Goal: Task Accomplishment & Management: Manage account settings

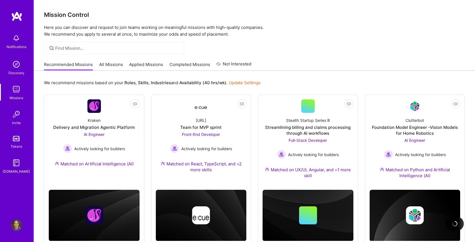
scroll to position [32, 0]
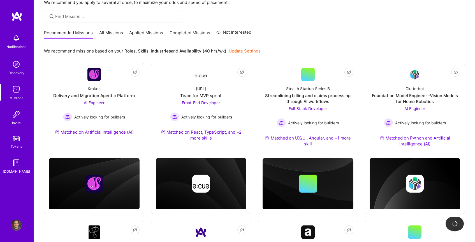
click at [14, 225] on img at bounding box center [16, 224] width 11 height 11
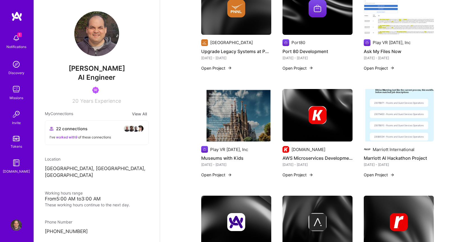
scroll to position [685, 0]
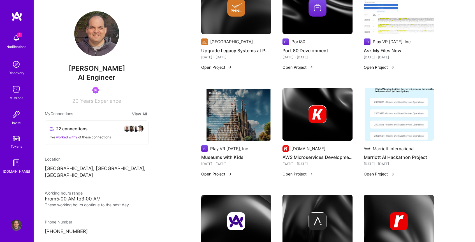
click at [308, 159] on h4 "AWS Microservices Development" at bounding box center [318, 156] width 70 height 7
click at [321, 126] on img at bounding box center [318, 114] width 70 height 53
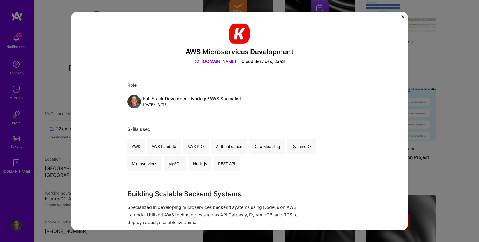
click at [403, 18] on img "Close" at bounding box center [403, 16] width 3 height 3
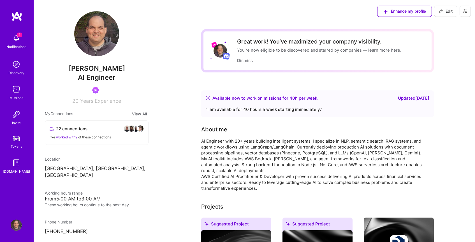
click at [450, 8] on span "Edit" at bounding box center [446, 11] width 14 height 6
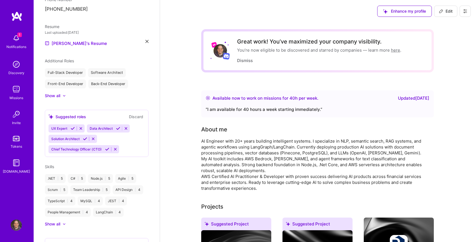
select select "US"
select select "Right Now"
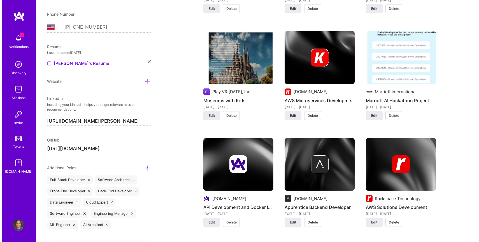
scroll to position [985, 0]
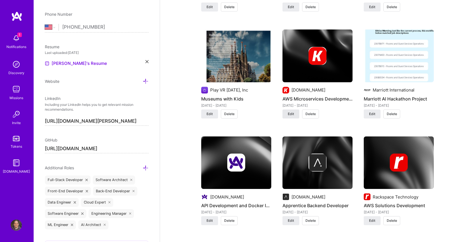
click at [293, 112] on span "Edit" at bounding box center [291, 113] width 6 height 5
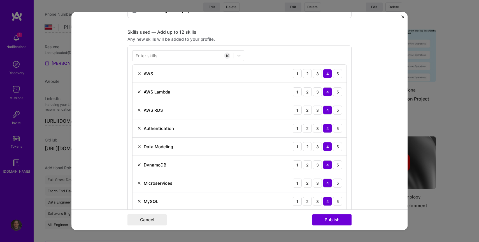
scroll to position [245, 0]
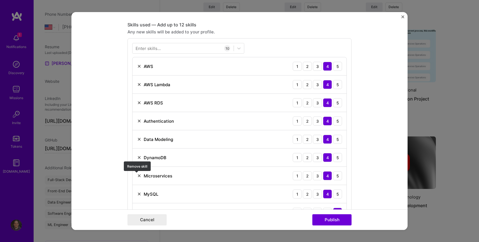
click at [138, 176] on img at bounding box center [139, 175] width 4 height 4
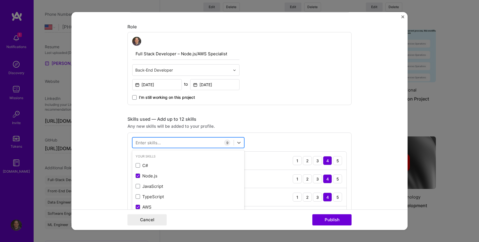
click at [159, 143] on div at bounding box center [183, 142] width 101 height 9
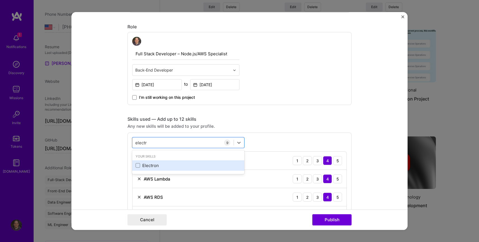
click at [136, 163] on div "Electron" at bounding box center [188, 165] width 105 height 6
type input "electr"
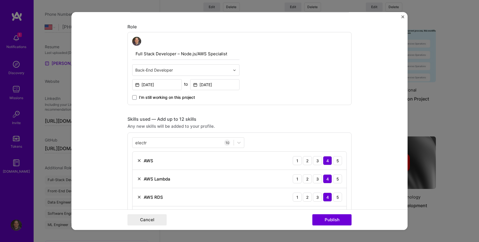
click at [270, 135] on div "electr electr 10 AWS 1 2 3 4 5 AWS Lambda 1 2 3 4 5 AWS RDS 1 2 3 4 5 Authentic…" at bounding box center [240, 235] width 224 height 206
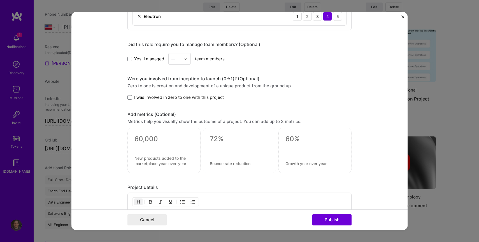
scroll to position [621, 0]
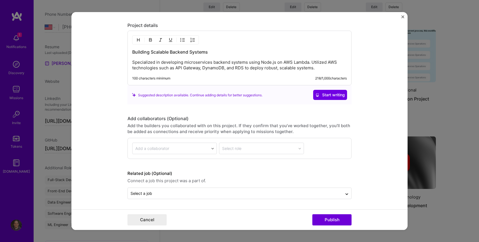
click at [317, 66] on p "Specialized in developing microservices backend systems using Node.js on AWS La…" at bounding box center [239, 65] width 215 height 11
click at [320, 68] on p "Specialized in developing microservices backend systems using Node.js on AWS La…" at bounding box center [239, 65] width 215 height 11
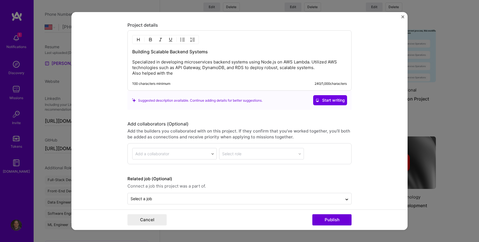
click at [151, 75] on p "Specialized in developing microservices backend systems using Node.js on AWS La…" at bounding box center [239, 67] width 215 height 17
drag, startPoint x: 151, startPoint y: 75, endPoint x: 167, endPoint y: 74, distance: 16.9
click at [167, 74] on p "Specialized in developing microservices backend systems using Node.js on AWS La…" at bounding box center [239, 67] width 215 height 17
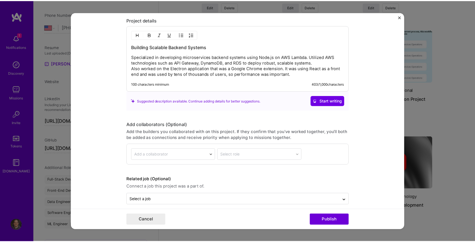
scroll to position [632, 0]
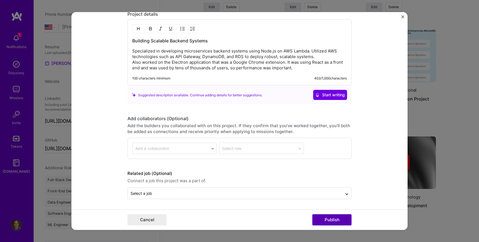
click at [327, 223] on button "Publish" at bounding box center [332, 219] width 39 height 11
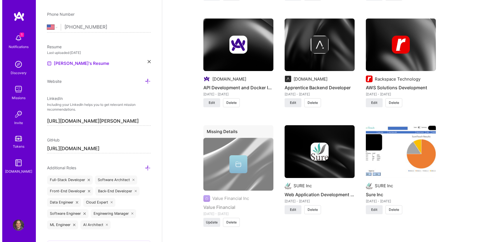
scroll to position [1103, 0]
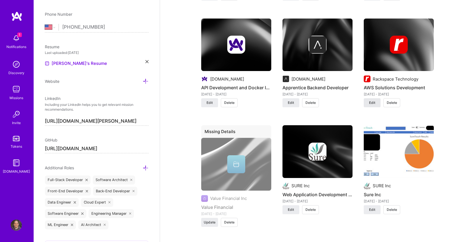
click at [376, 103] on button "Edit" at bounding box center [372, 102] width 17 height 9
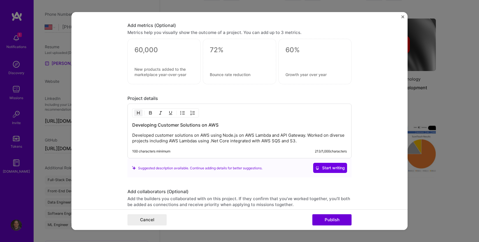
scroll to position [603, 0]
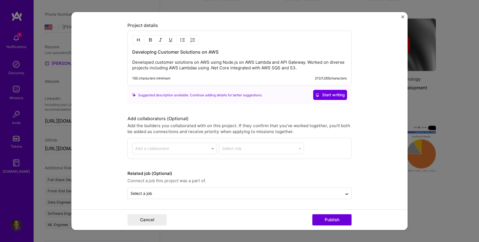
click at [311, 68] on p "Developed customer solutions on AWS using Node.js on AWS Lambda and API Gateway…" at bounding box center [239, 65] width 215 height 11
click at [306, 62] on p "Developed customer solutions on AWS using Node.js on AWS Lambda and API Gateway…" at bounding box center [239, 65] width 215 height 11
click at [227, 68] on p "Developed customer solutions on AWS using Node.js on AWS Lambda and API Gateway…" at bounding box center [239, 65] width 215 height 11
click at [324, 68] on p "Developed customer solutions on AWS using Node.js on AWS Lambda and API Gateway…" at bounding box center [239, 65] width 215 height 11
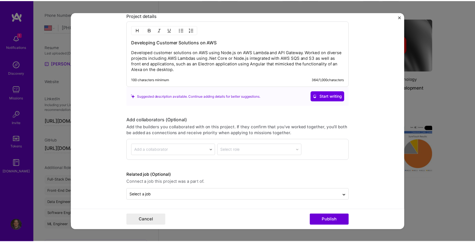
scroll to position [614, 0]
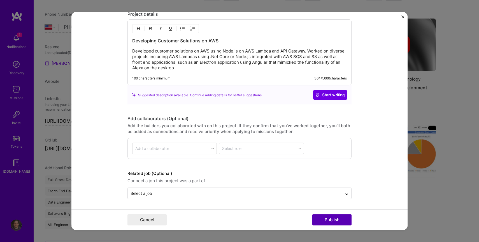
click at [328, 217] on button "Publish" at bounding box center [332, 219] width 39 height 11
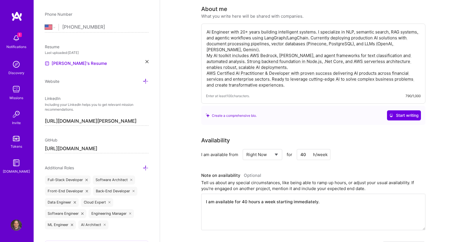
scroll to position [0, 0]
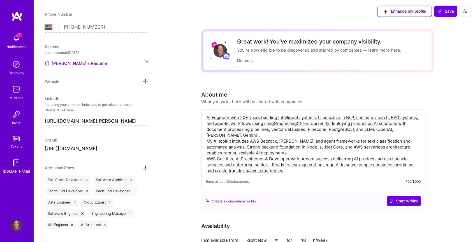
click at [292, 168] on textarea "AI Engineer with 20+ years building intelligent systems. I specialize in NLP, s…" at bounding box center [313, 144] width 215 height 60
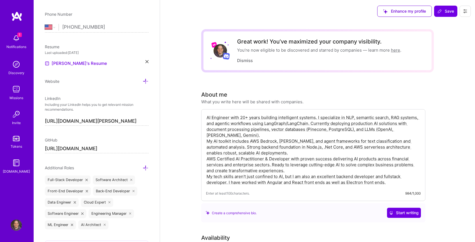
click at [393, 184] on textarea "AI Engineer with 20+ years building intelligent systems. I specialize in NLP, s…" at bounding box center [313, 150] width 215 height 72
click at [289, 182] on textarea "AI Engineer with 20+ years building intelligent systems. I specialize in NLP, s…" at bounding box center [313, 150] width 215 height 72
drag, startPoint x: 297, startPoint y: 181, endPoint x: 337, endPoint y: 183, distance: 40.1
click at [337, 183] on textarea "AI Engineer with 20+ years building intelligent systems. I specialize in NLP, s…" at bounding box center [313, 150] width 215 height 72
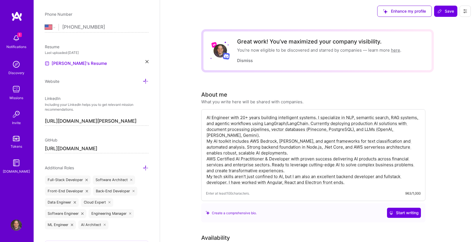
click at [381, 181] on textarea "AI Engineer with 20+ years building intelligent systems. I specialize in NLP, s…" at bounding box center [313, 150] width 215 height 72
click at [303, 181] on textarea "AI Engineer with 20+ years building intelligent systems. I specialize in NLP, s…" at bounding box center [313, 150] width 215 height 72
click at [302, 181] on textarea "AI Engineer with 20+ years building intelligent systems. I specialize in NLP, s…" at bounding box center [313, 150] width 215 height 72
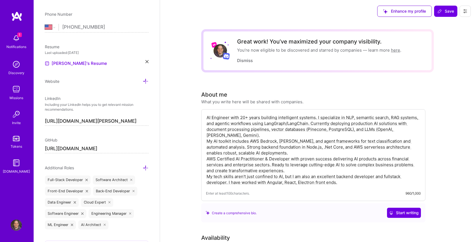
click at [315, 181] on textarea "AI Engineer with 20+ years building intelligent systems. I specialize in NLP, s…" at bounding box center [313, 150] width 215 height 72
click at [355, 181] on textarea "AI Engineer with 20+ years building intelligent systems. I specialize in NLP, s…" at bounding box center [313, 150] width 215 height 72
type textarea "AI Engineer with 20+ years building intelligent systems. I specialize in NLP, s…"
click at [444, 15] on button "Save" at bounding box center [445, 11] width 23 height 11
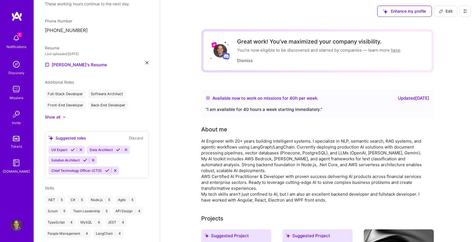
scroll to position [201, 0]
click at [447, 14] on button "Edit" at bounding box center [445, 11] width 23 height 11
select select "US"
select select "Right Now"
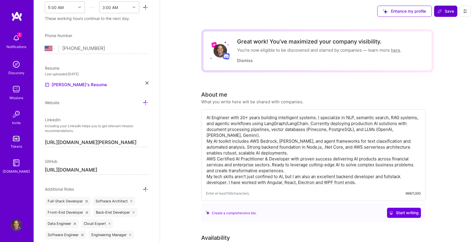
scroll to position [222, 0]
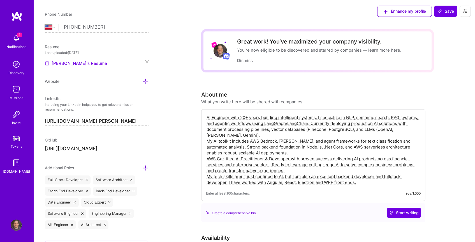
drag, startPoint x: 358, startPoint y: 184, endPoint x: 208, endPoint y: 176, distance: 150.7
click at [208, 176] on textarea "AI Engineer with 20+ years building intelligent systems. I specialize in NLP, s…" at bounding box center [313, 150] width 215 height 72
drag, startPoint x: 208, startPoint y: 118, endPoint x: 378, endPoint y: 182, distance: 181.6
click at [378, 182] on textarea "AI Engineer with 20+ years building intelligent systems. I specialize in NLP, s…" at bounding box center [313, 150] width 215 height 72
click at [208, 117] on textarea "AI Engineer with 20+ years building intelligent systems. I specialize in NLP, s…" at bounding box center [313, 150] width 215 height 72
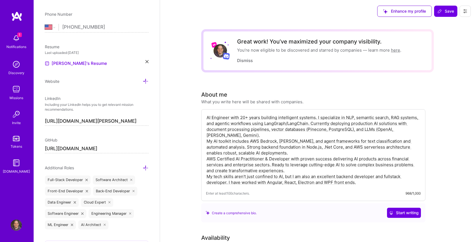
click at [208, 117] on textarea "AI Engineer with 20+ years building intelligent systems. I specialize in NLP, s…" at bounding box center [313, 150] width 215 height 72
type textarea "Backend and Fullstack engineer with 20+ years building intelligent systems. I s…"
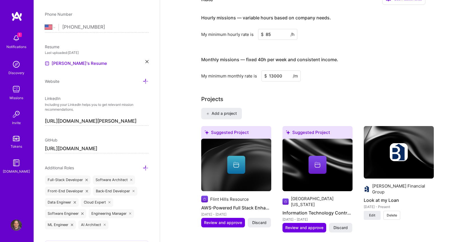
scroll to position [347, 0]
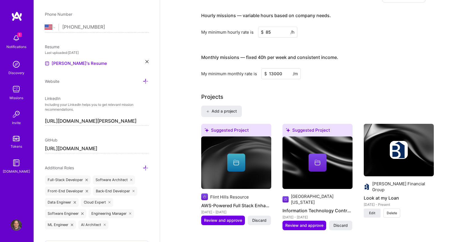
click at [105, 223] on icon at bounding box center [105, 224] width 2 height 2
click at [71, 224] on div "ML Engineer" at bounding box center [60, 224] width 31 height 9
click at [72, 222] on div "ML Engineer" at bounding box center [60, 224] width 31 height 9
click at [72, 223] on icon at bounding box center [72, 224] width 2 height 2
click at [143, 169] on icon at bounding box center [146, 168] width 6 height 6
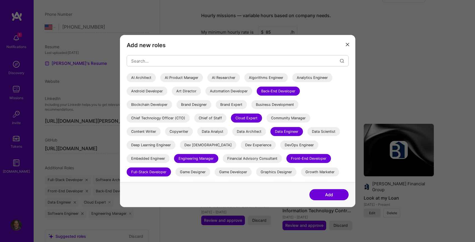
click at [131, 224] on div "Add new roles AI Architect AI Product Manager AI Researcher Algorithms Engineer…" at bounding box center [237, 121] width 475 height 242
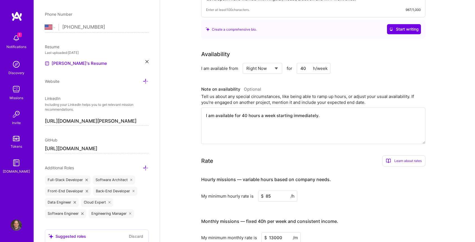
scroll to position [285, 0]
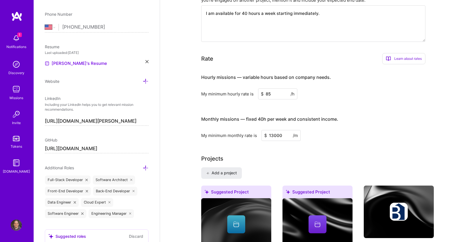
click at [283, 95] on input "85" at bounding box center [277, 93] width 39 height 11
type input "100"
click at [286, 135] on input "13000" at bounding box center [281, 135] width 39 height 11
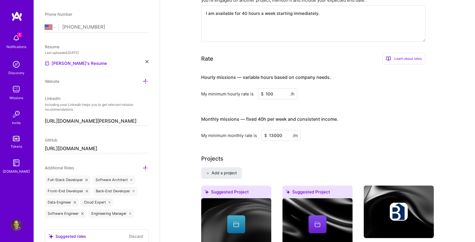
click at [286, 135] on input "13000" at bounding box center [281, 135] width 39 height 11
type input "16000"
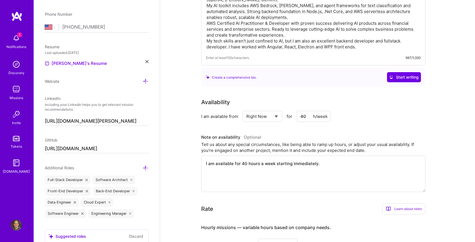
scroll to position [15, 0]
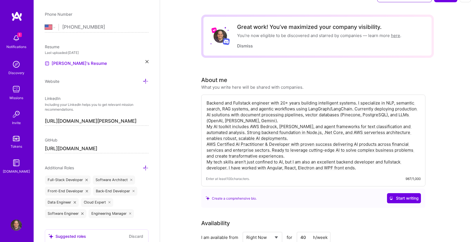
click at [244, 123] on textarea "Backend and Fullstack engineer with 20+ years building intelligent systems. I s…" at bounding box center [313, 135] width 215 height 72
paste textarea "Full-stack engineer with 20+ years of experience delivering web and desktop app…"
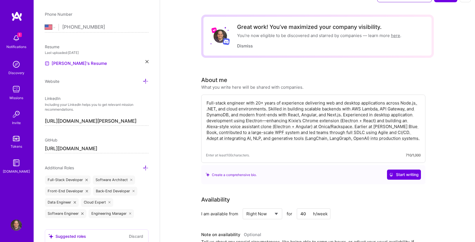
type textarea "Full-stack engineer with 20+ years of experience delivering web and desktop app…"
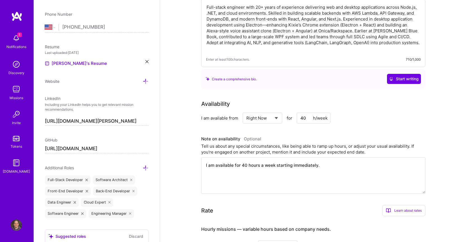
scroll to position [0, 0]
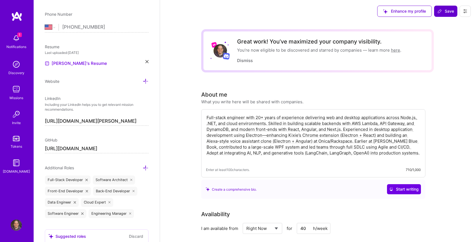
click at [445, 11] on span "Save" at bounding box center [446, 11] width 17 height 6
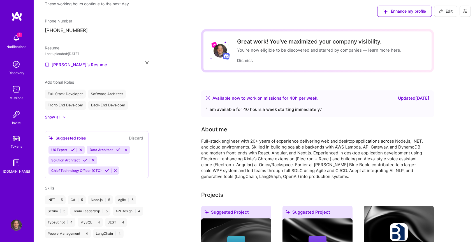
scroll to position [201, 0]
